Goal: Task Accomplishment & Management: Manage account settings

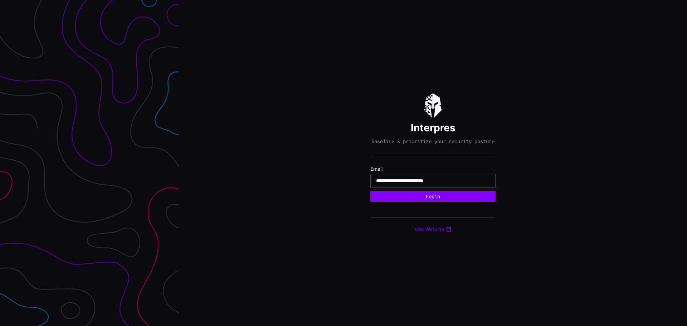
type input "**********"
click at [370, 191] on button "Login" at bounding box center [432, 196] width 125 height 11
